Goal: Transaction & Acquisition: Book appointment/travel/reservation

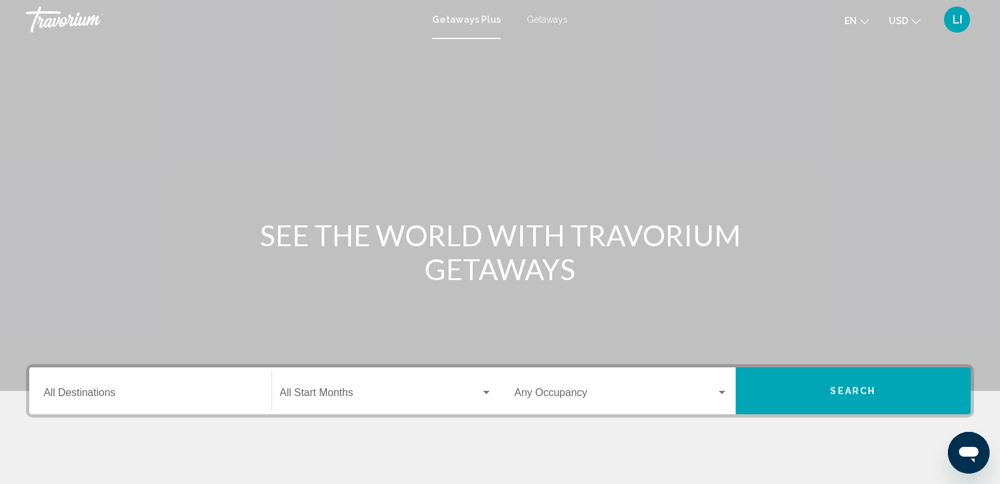
click at [548, 18] on span "Getaways" at bounding box center [547, 19] width 41 height 10
click at [856, 395] on span "Search" at bounding box center [853, 391] width 46 height 10
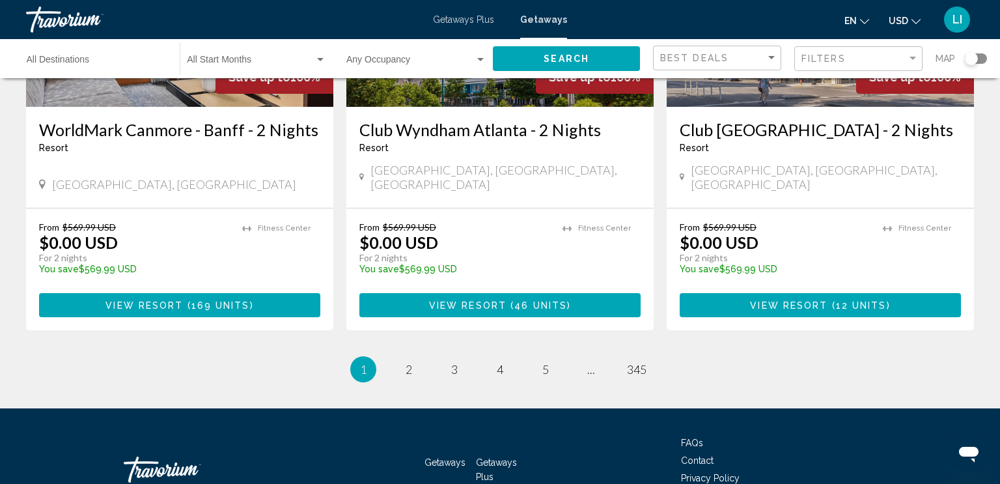
scroll to position [1674, 0]
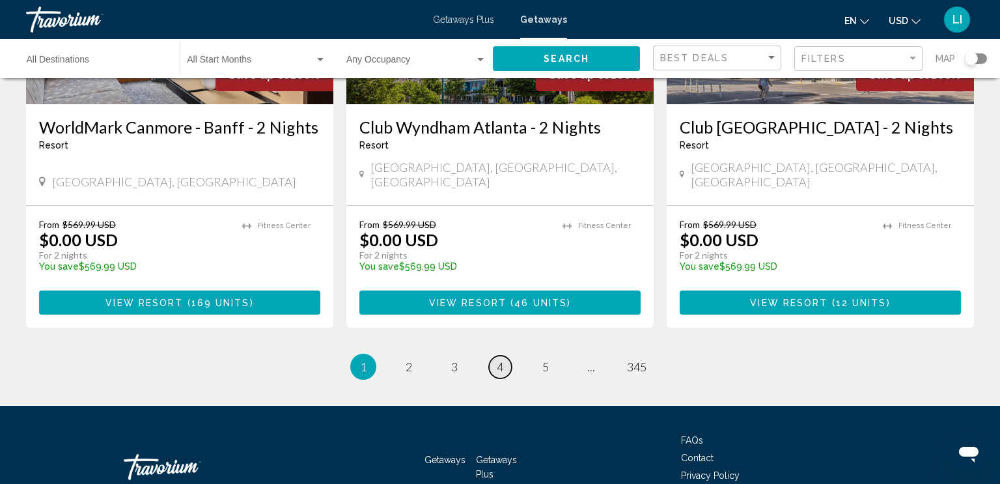
click at [498, 359] on span "4" at bounding box center [500, 366] width 7 height 14
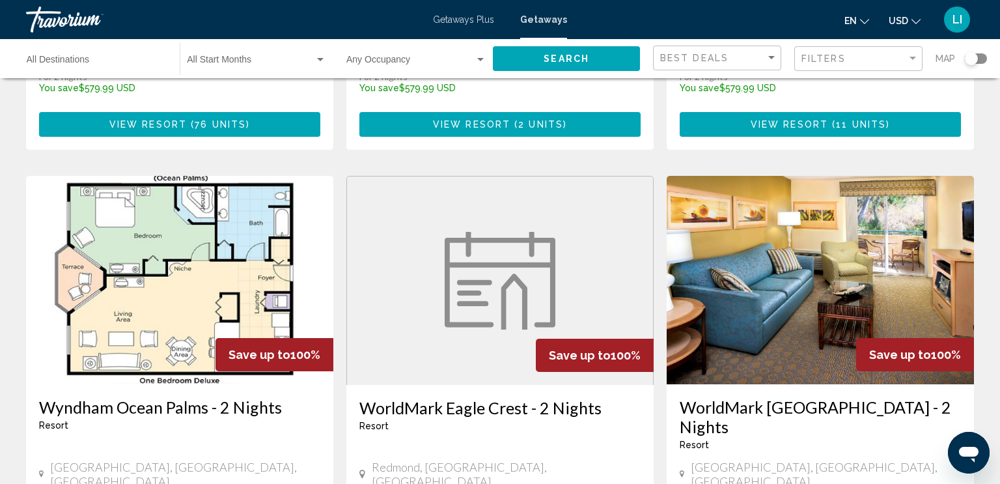
scroll to position [938, 0]
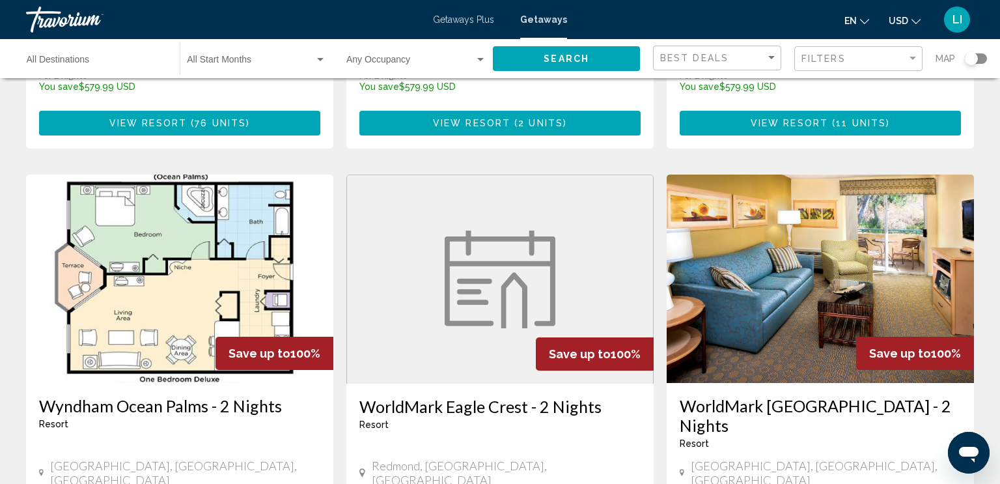
click at [456, 458] on span "Redmond, [GEOGRAPHIC_DATA], [GEOGRAPHIC_DATA]" at bounding box center [506, 472] width 269 height 29
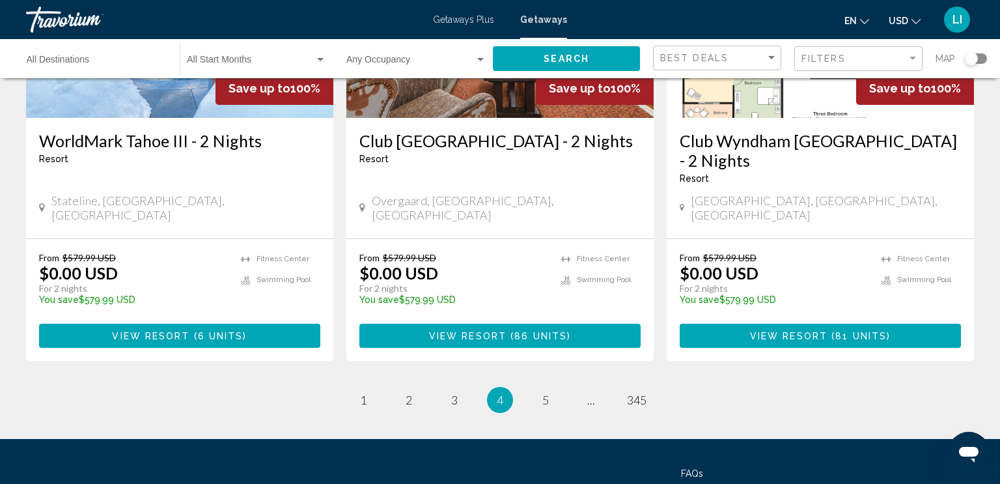
scroll to position [1714, 0]
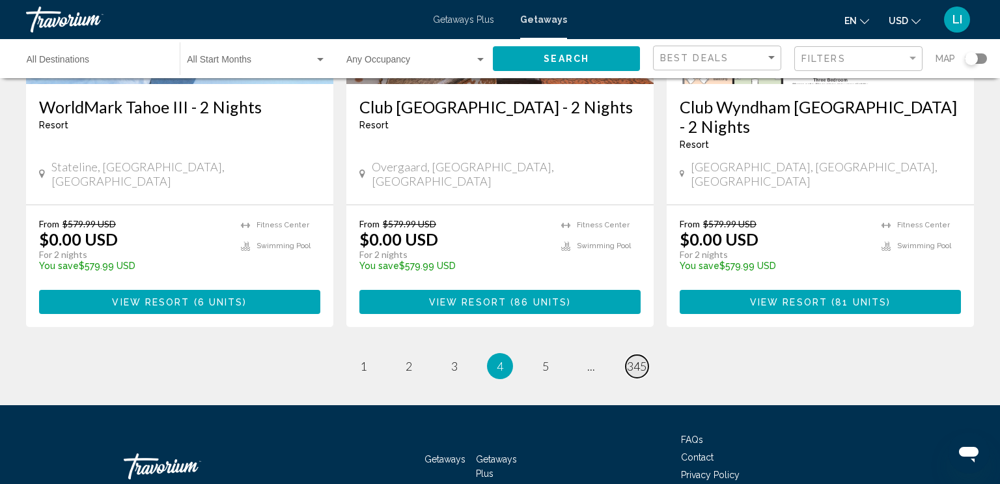
click at [634, 359] on span "345" at bounding box center [637, 366] width 20 height 14
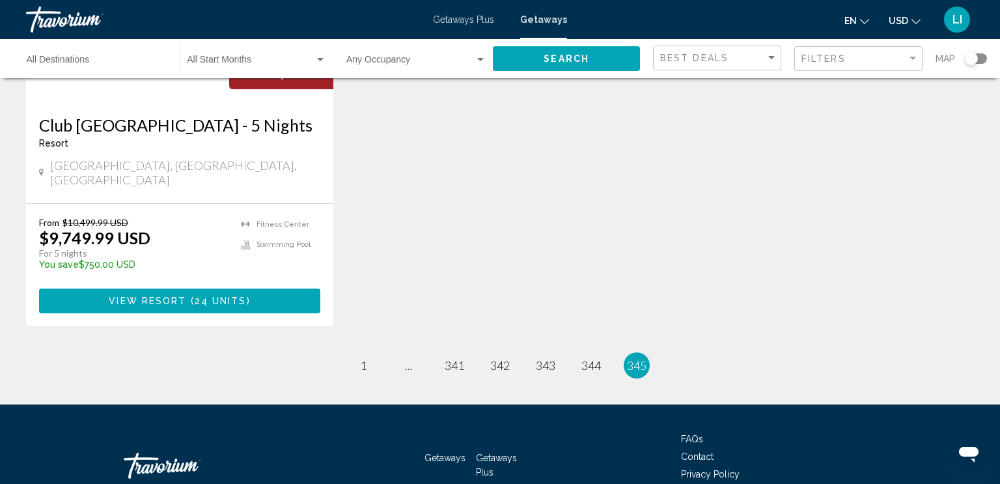
scroll to position [710, 0]
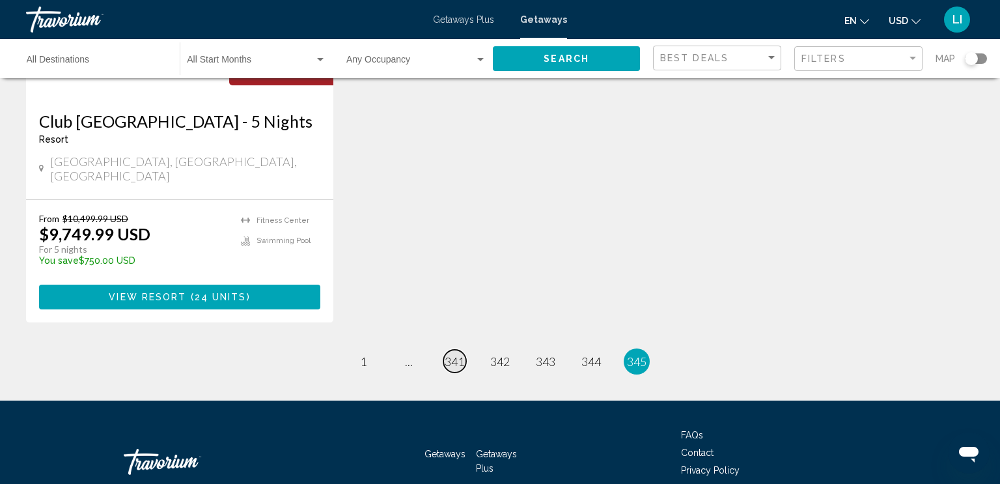
click at [452, 354] on span "341" at bounding box center [455, 361] width 20 height 14
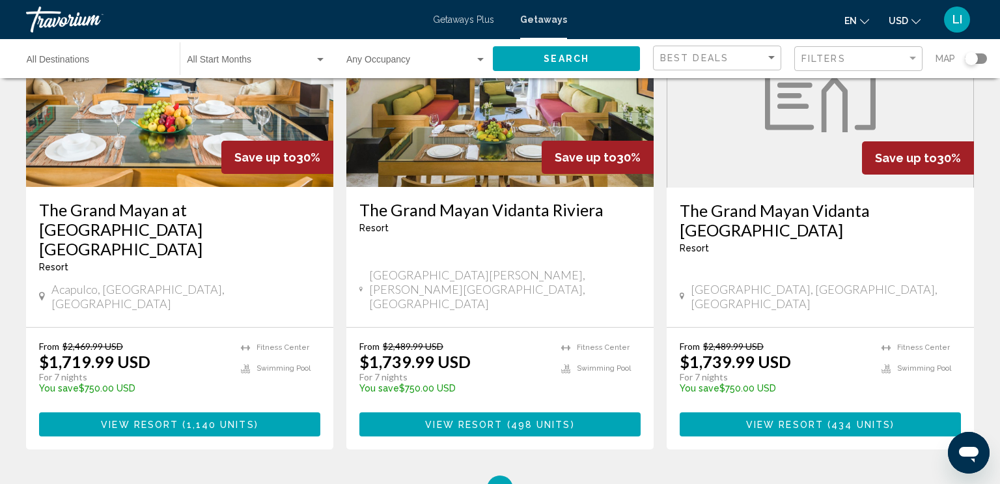
scroll to position [1714, 0]
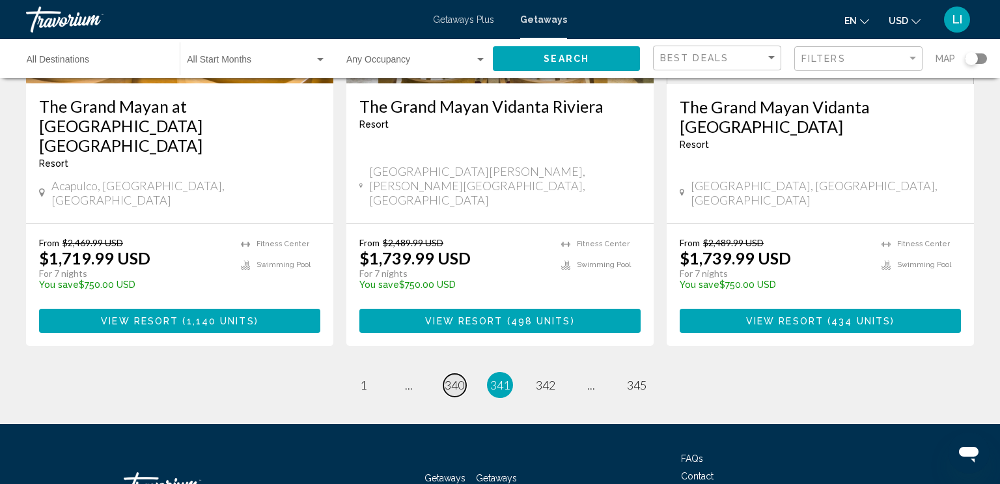
click at [453, 378] on span "340" at bounding box center [455, 385] width 20 height 14
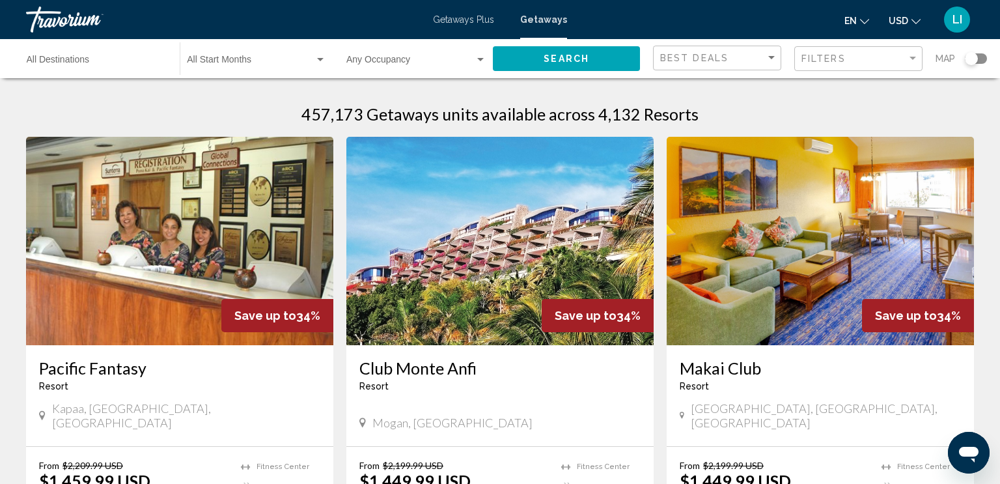
click at [449, 20] on span "Getaways Plus" at bounding box center [463, 19] width 61 height 10
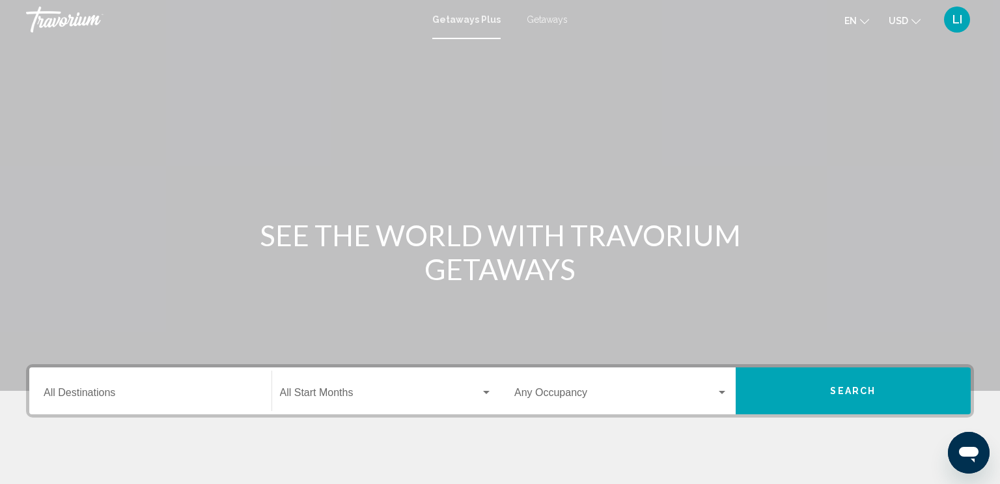
click at [104, 391] on input "Destination All Destinations" at bounding box center [151, 395] width 214 height 12
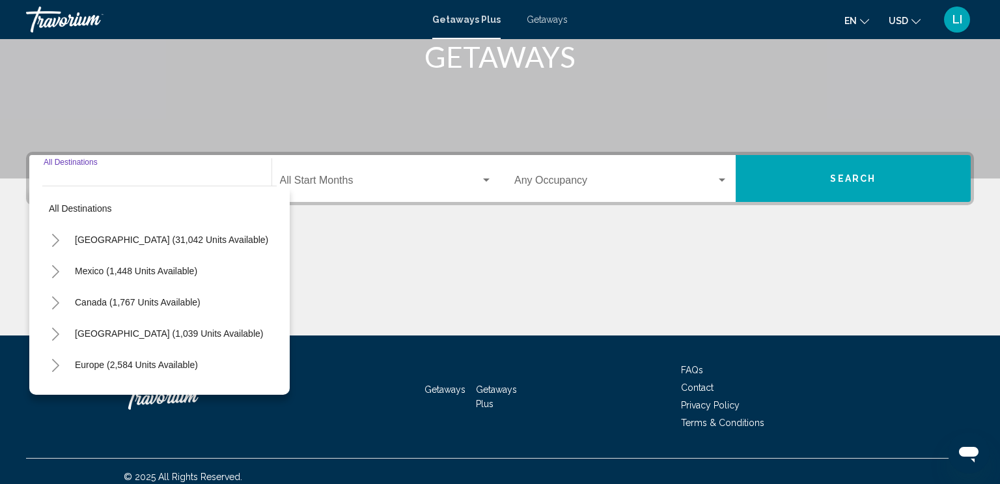
scroll to position [223, 0]
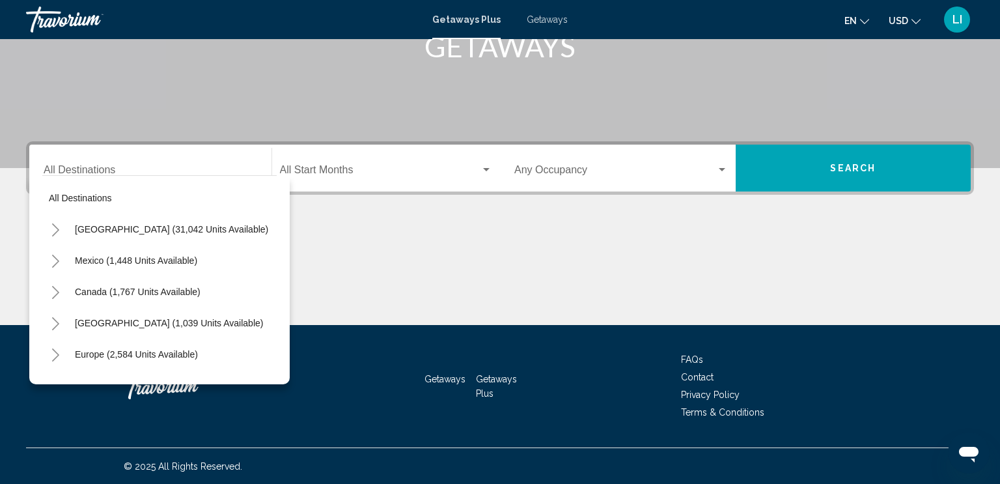
click at [279, 353] on div "All destinations [GEOGRAPHIC_DATA] (31,042 units available) [GEOGRAPHIC_DATA] (…" at bounding box center [159, 279] width 260 height 209
click at [278, 277] on div "All destinations [GEOGRAPHIC_DATA] (31,042 units available) [GEOGRAPHIC_DATA] (…" at bounding box center [159, 279] width 260 height 209
click at [282, 226] on div "All destinations [GEOGRAPHIC_DATA] (31,042 units available) [GEOGRAPHIC_DATA] (…" at bounding box center [159, 279] width 260 height 209
click at [225, 268] on div "Mexico (1,448 units available)" at bounding box center [159, 260] width 234 height 31
click at [258, 359] on div "Europe (2,584 units available)" at bounding box center [159, 354] width 234 height 31
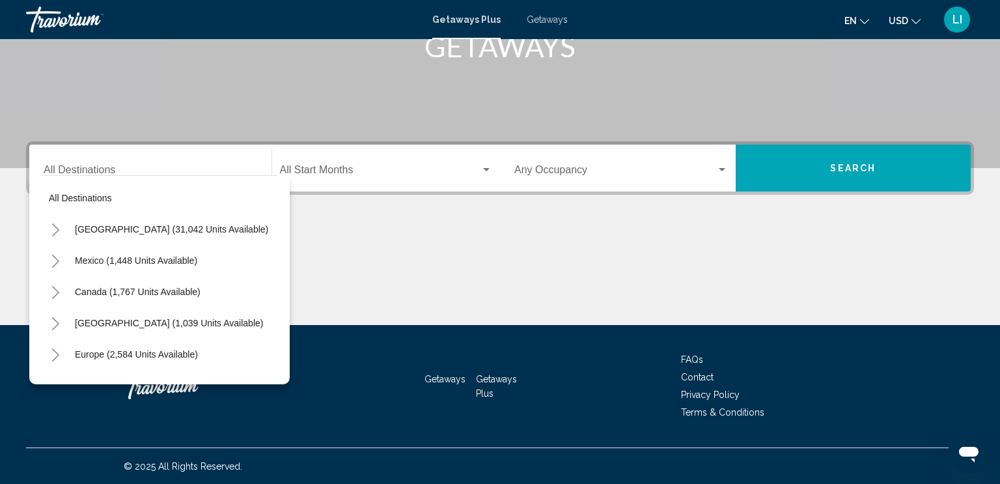
click at [55, 229] on icon "Toggle United States (31,042 units available)" at bounding box center [56, 229] width 10 height 13
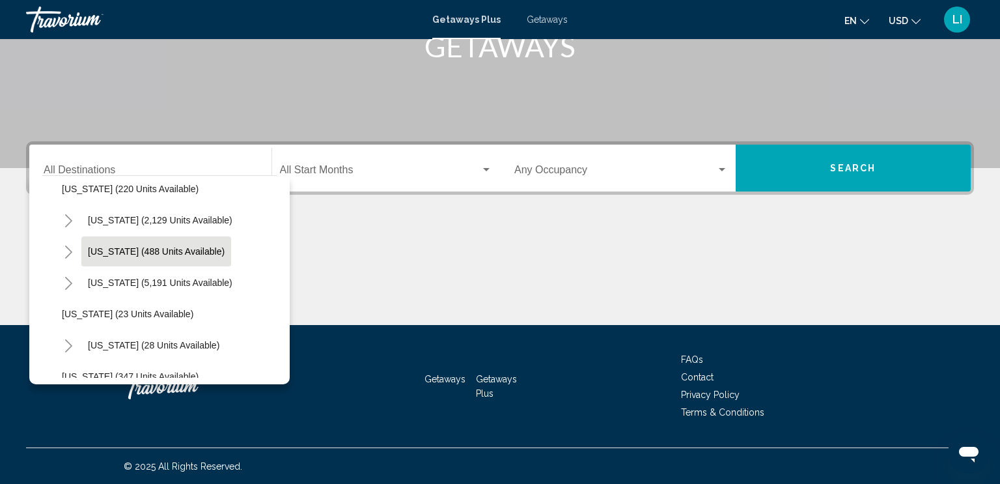
scroll to position [101, 0]
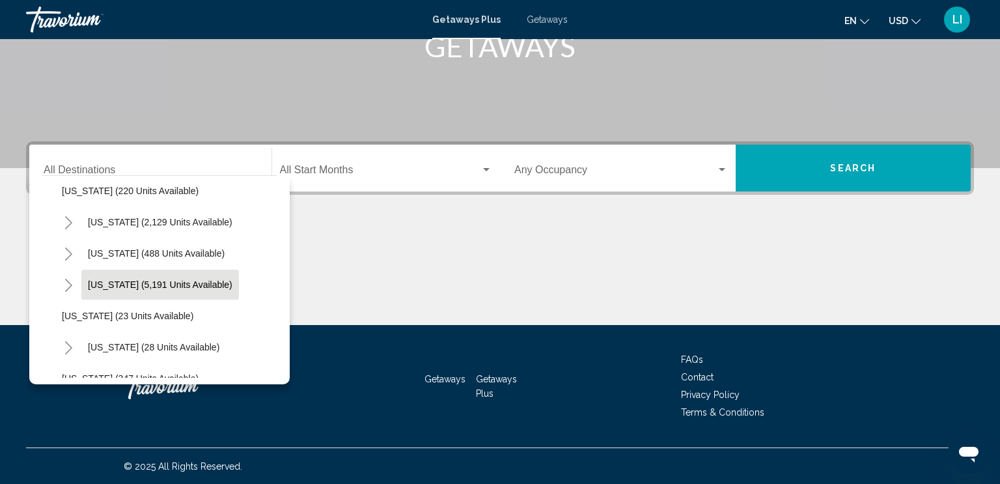
click at [115, 284] on span "[US_STATE] (5,191 units available)" at bounding box center [160, 284] width 145 height 10
type input "**********"
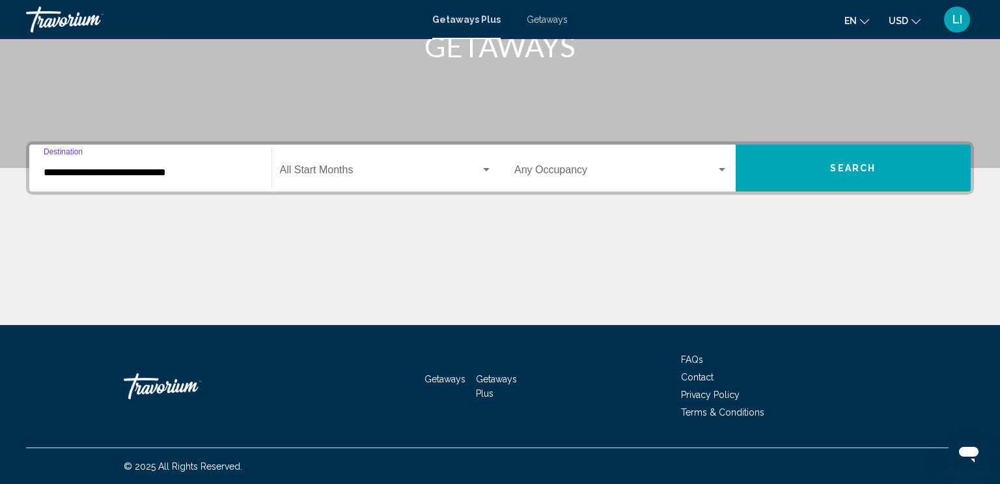
click at [847, 169] on span "Search" at bounding box center [853, 168] width 46 height 10
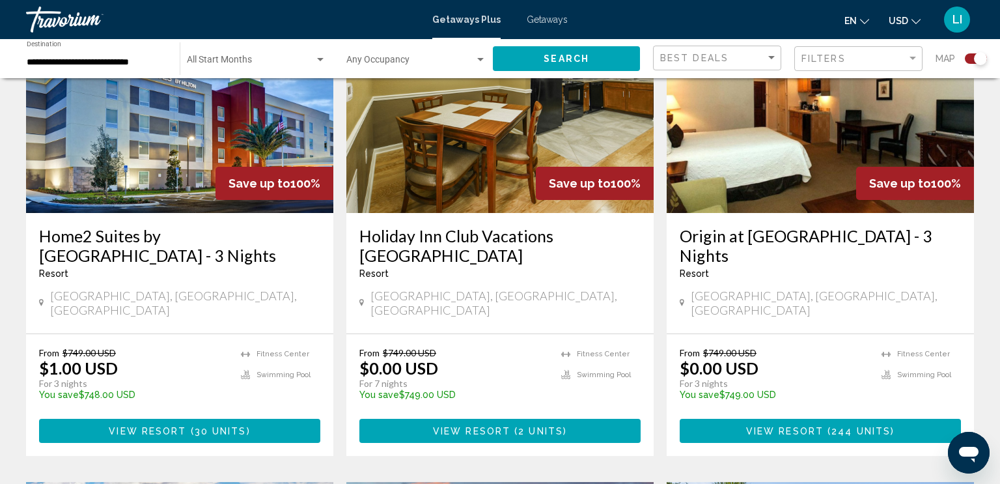
scroll to position [539, 0]
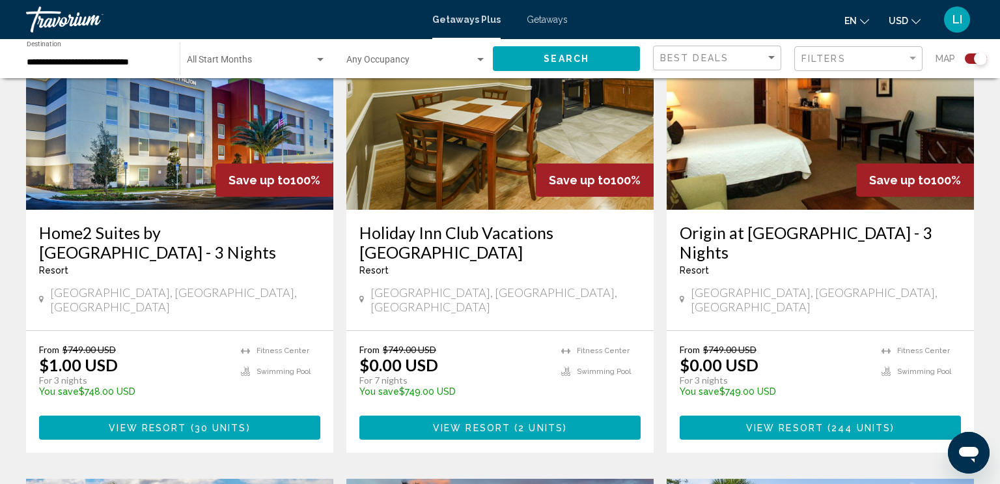
click at [979, 330] on app-exchanges-search-item "Save up to 100% Origin at [GEOGRAPHIC_DATA] - 3 Nights Resort - This is an adul…" at bounding box center [820, 226] width 320 height 451
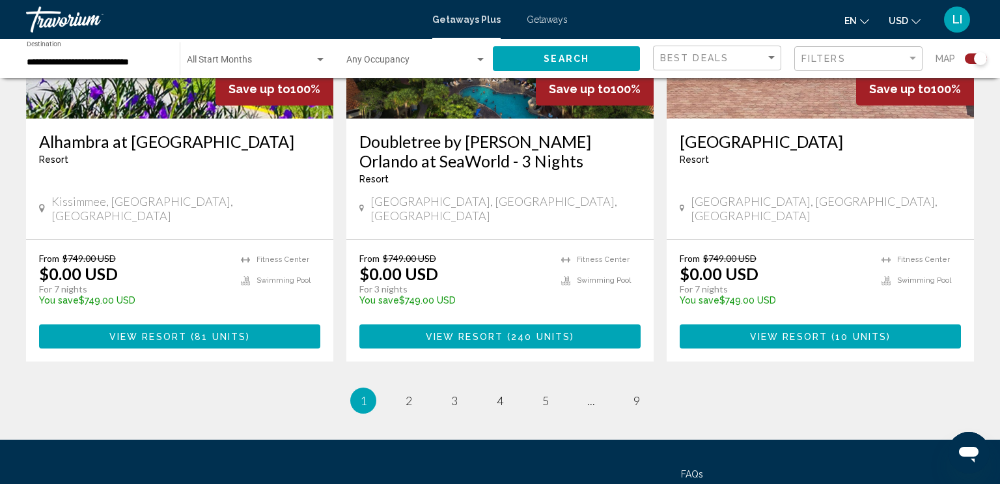
scroll to position [2128, 0]
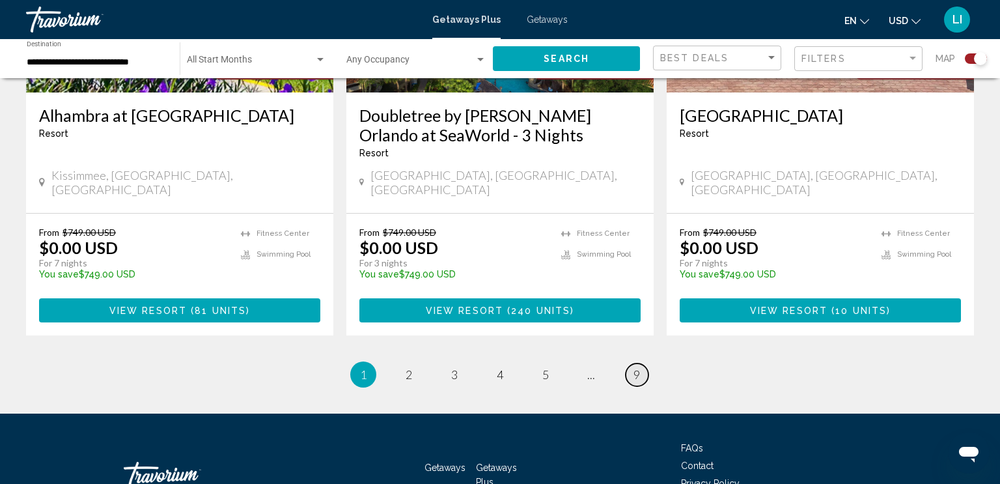
click at [639, 367] on span "9" at bounding box center [637, 374] width 7 height 14
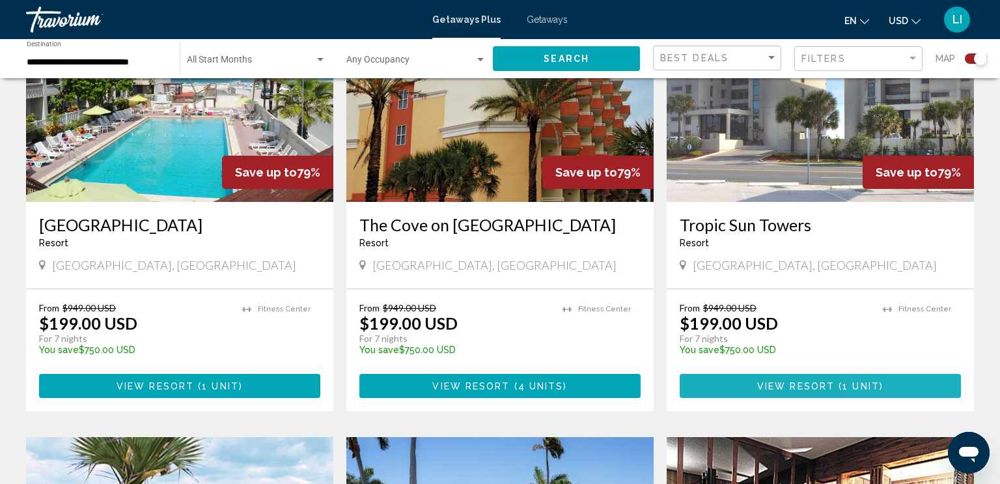
scroll to position [550, 0]
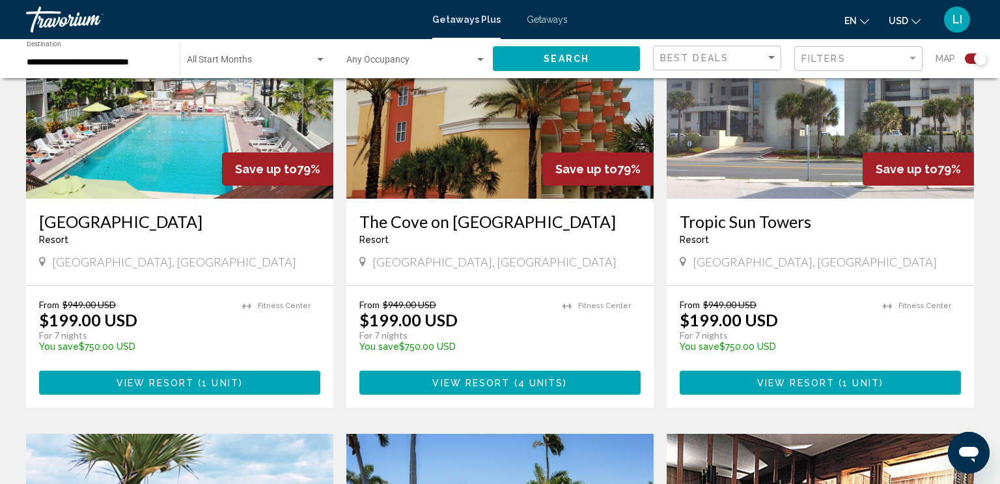
click at [56, 330] on p "For 7 nights" at bounding box center [134, 336] width 190 height 12
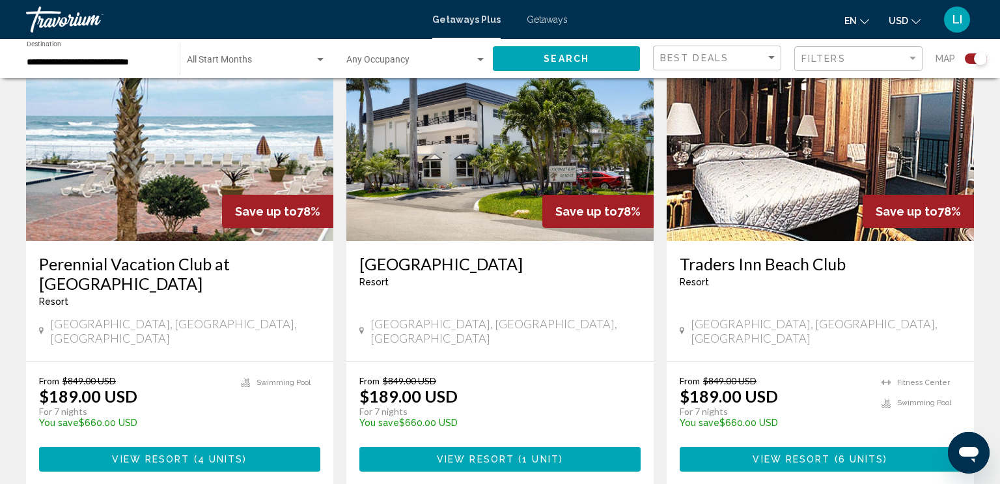
scroll to position [953, 0]
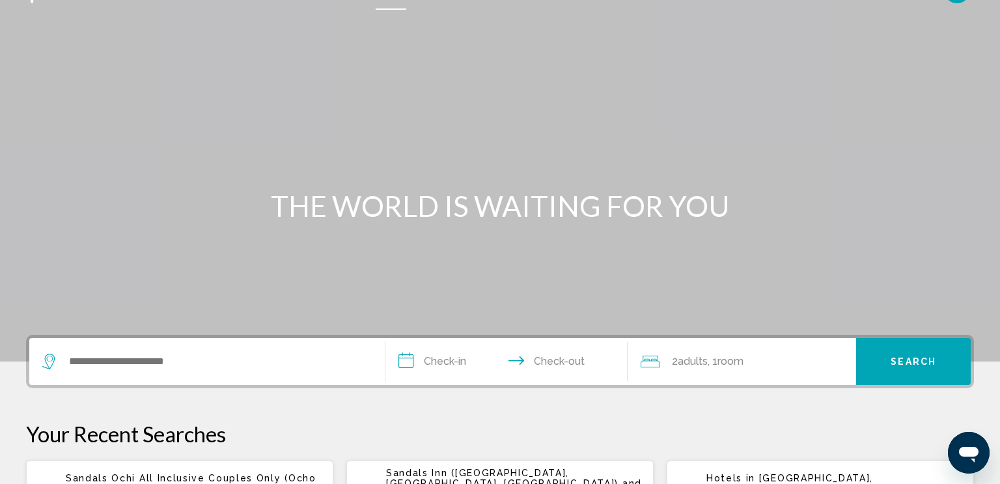
scroll to position [21, 0]
